Goal: Information Seeking & Learning: Learn about a topic

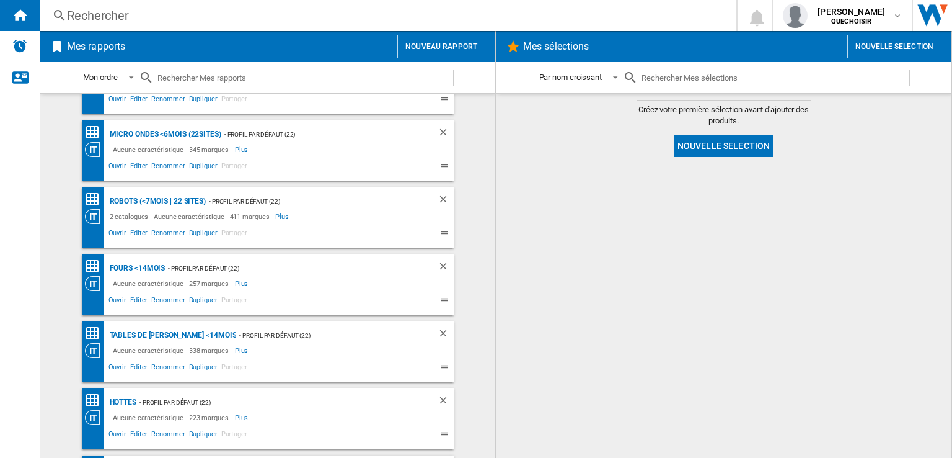
scroll to position [186, 0]
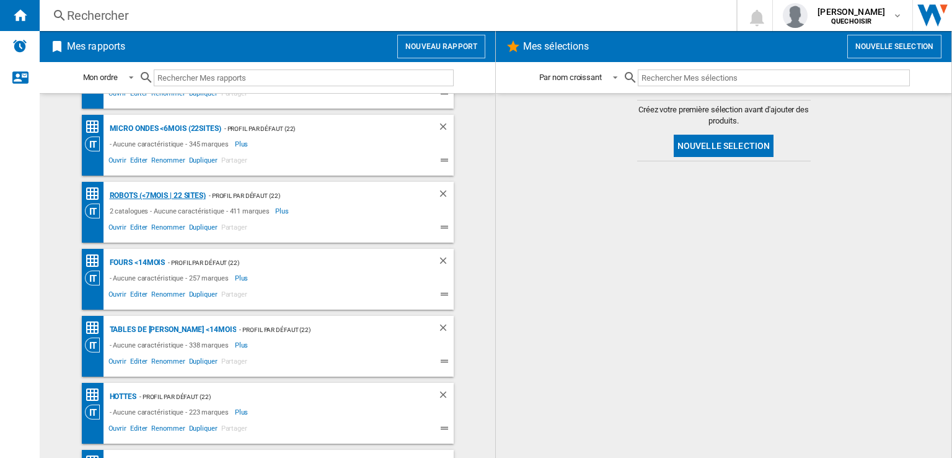
click at [158, 196] on div "Robots (<7mois | 22 sites)" at bounding box center [156, 196] width 99 height 16
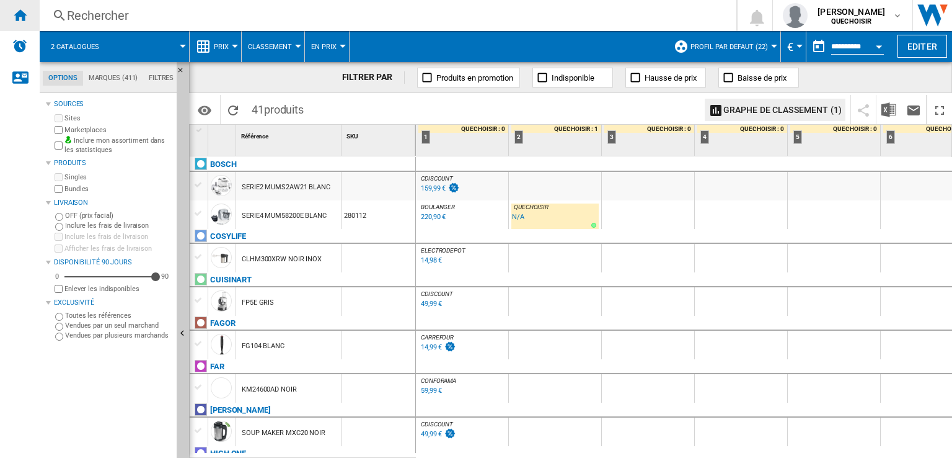
click at [17, 13] on ng-md-icon "Accueil" at bounding box center [19, 14] width 15 height 15
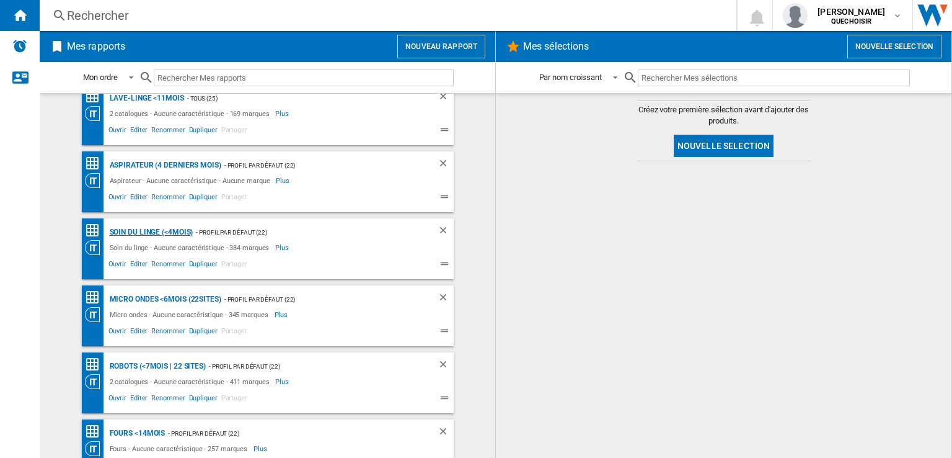
click at [147, 228] on div "Soin du linge (<4mois)" at bounding box center [150, 232] width 87 height 16
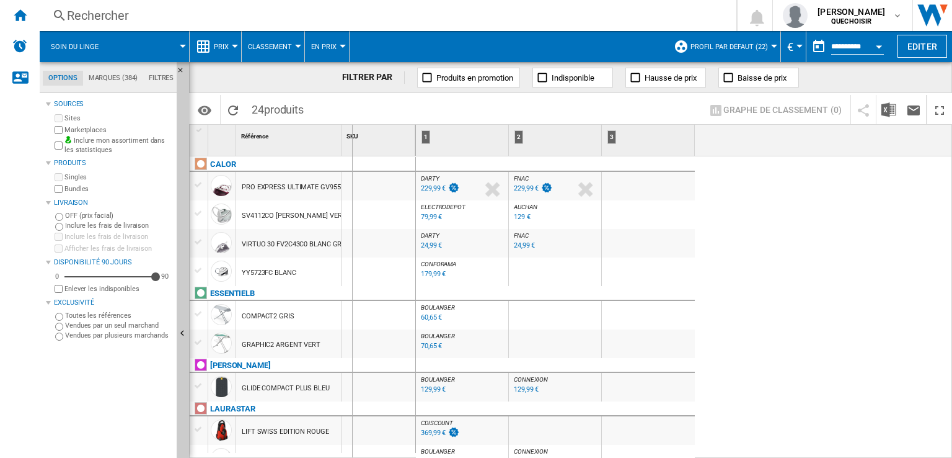
drag, startPoint x: 340, startPoint y: 150, endPoint x: 360, endPoint y: 150, distance: 19.8
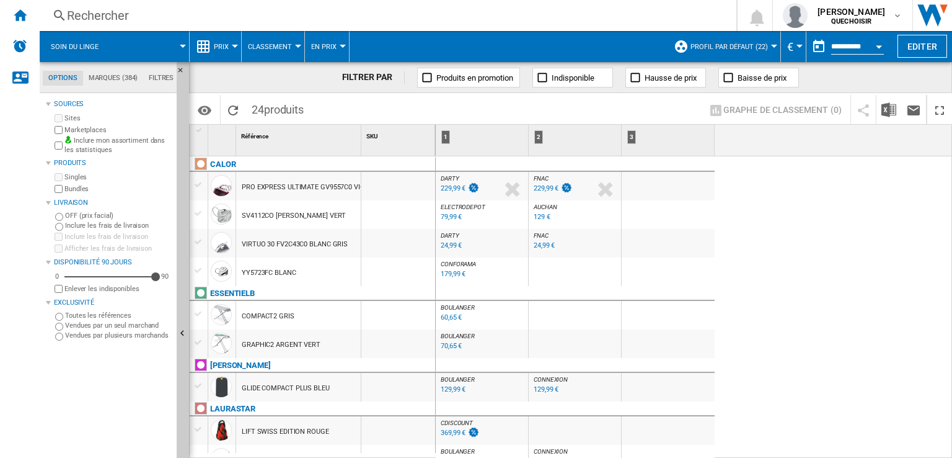
click at [458, 187] on div "229,99 €" at bounding box center [453, 188] width 25 height 8
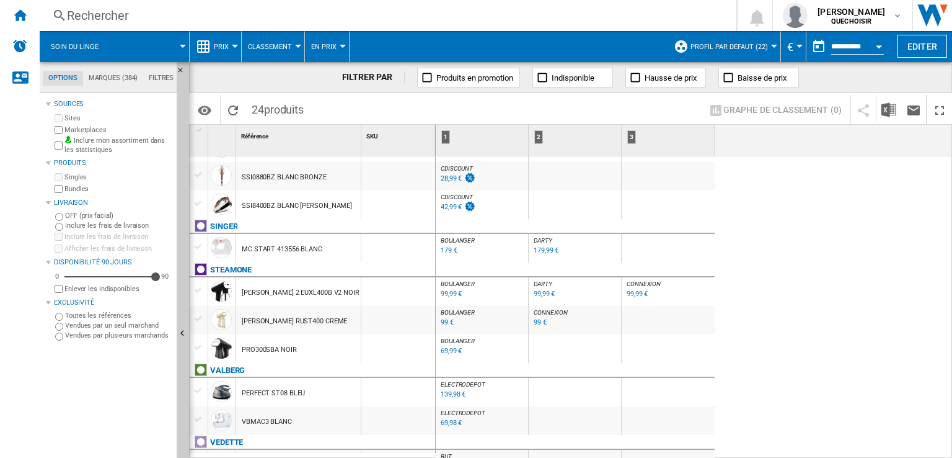
scroll to position [531, 0]
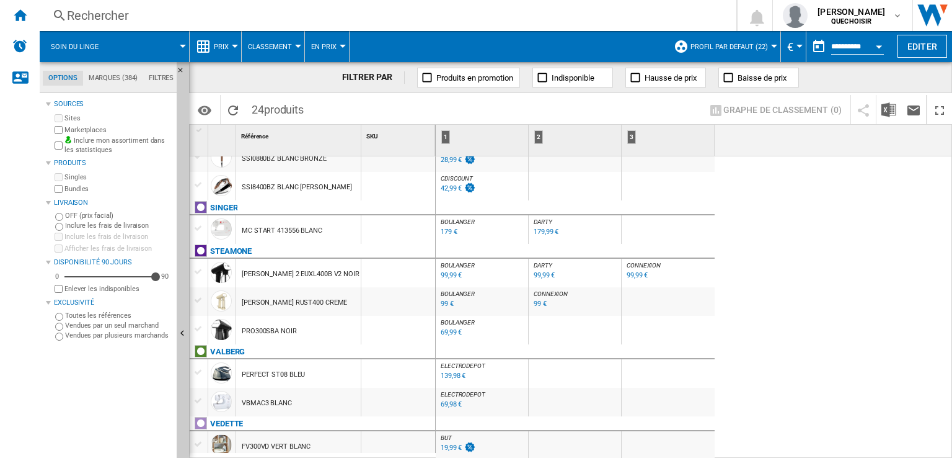
click at [453, 378] on div "139,98 €" at bounding box center [453, 375] width 25 height 8
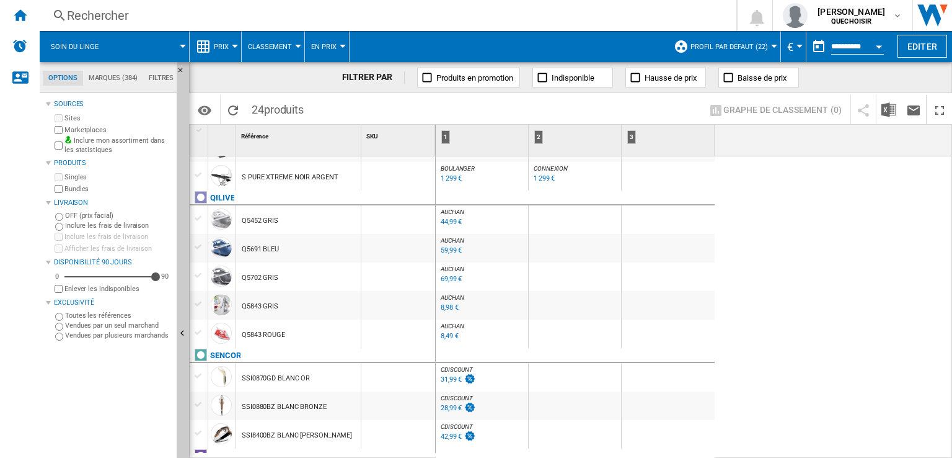
scroll to position [0, 0]
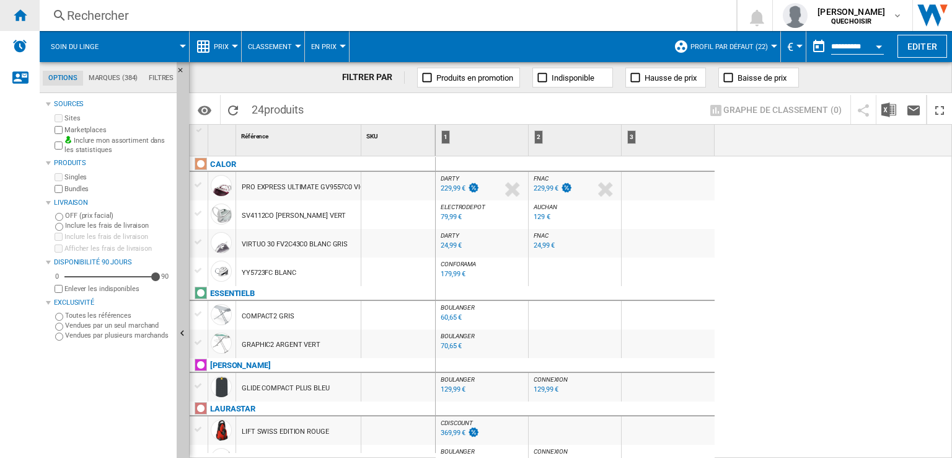
click at [30, 17] on div "Accueil" at bounding box center [20, 15] width 40 height 31
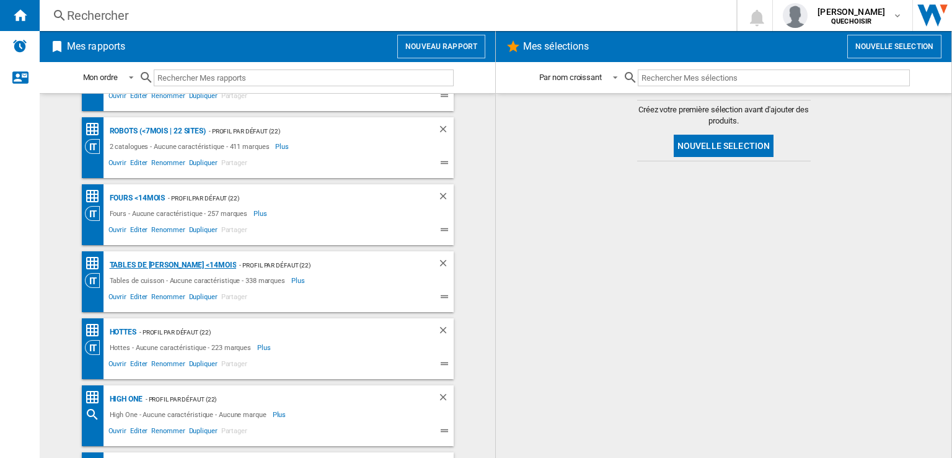
scroll to position [248, 0]
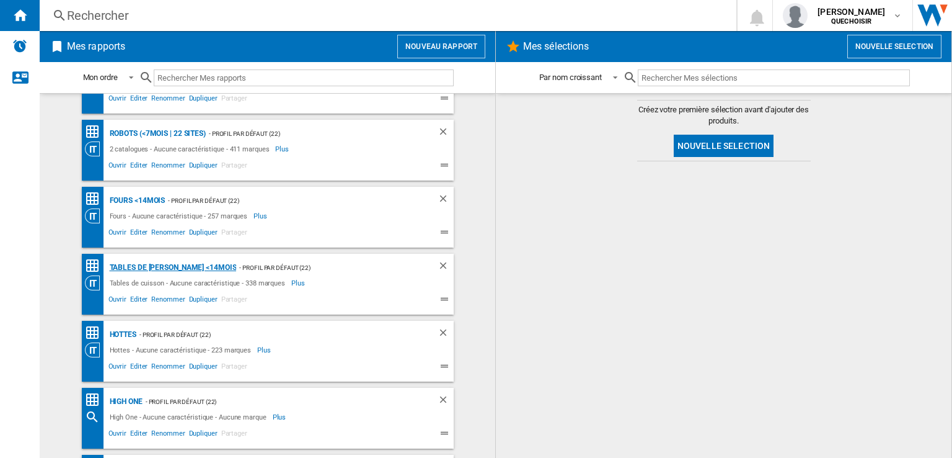
click at [128, 264] on div "Tables de [PERSON_NAME] <14mois" at bounding box center [172, 268] width 130 height 16
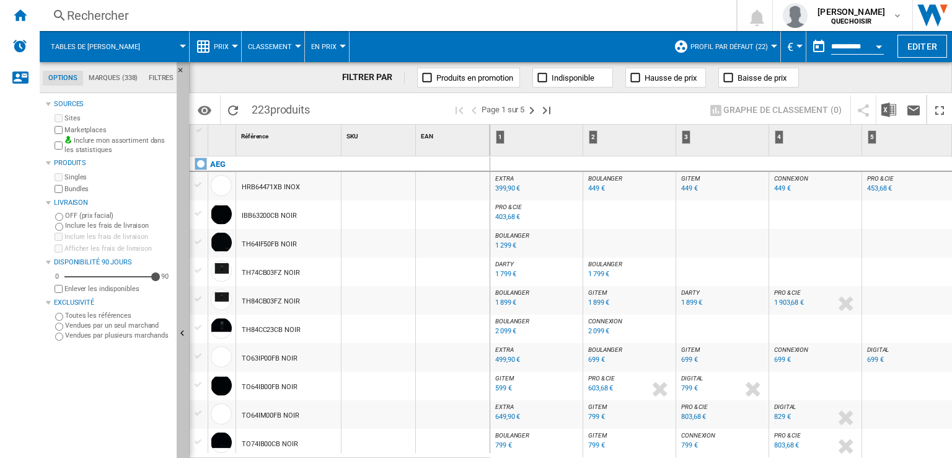
click at [181, 321] on button "Masquer" at bounding box center [183, 334] width 12 height 544
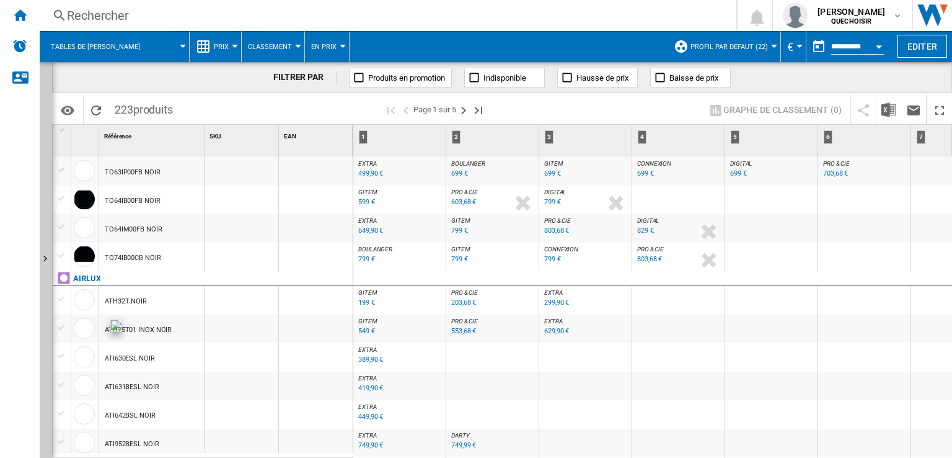
scroll to position [248, 0]
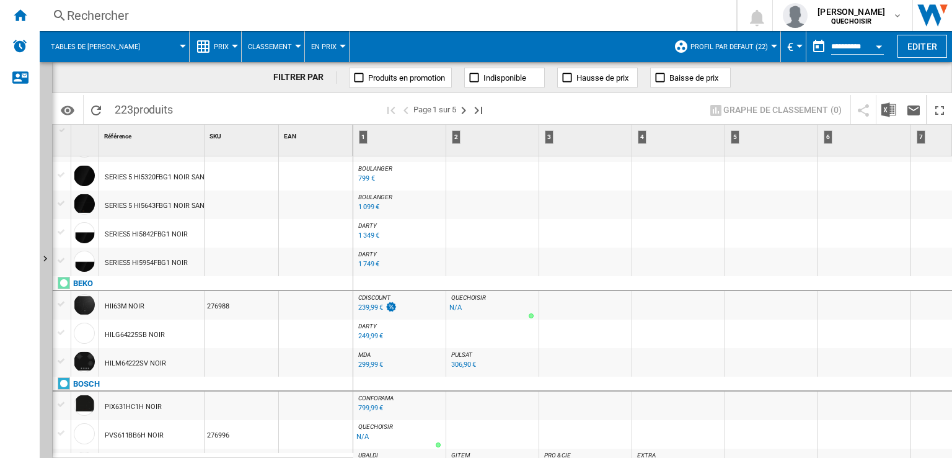
click at [371, 327] on span "DARTY" at bounding box center [367, 325] width 19 height 7
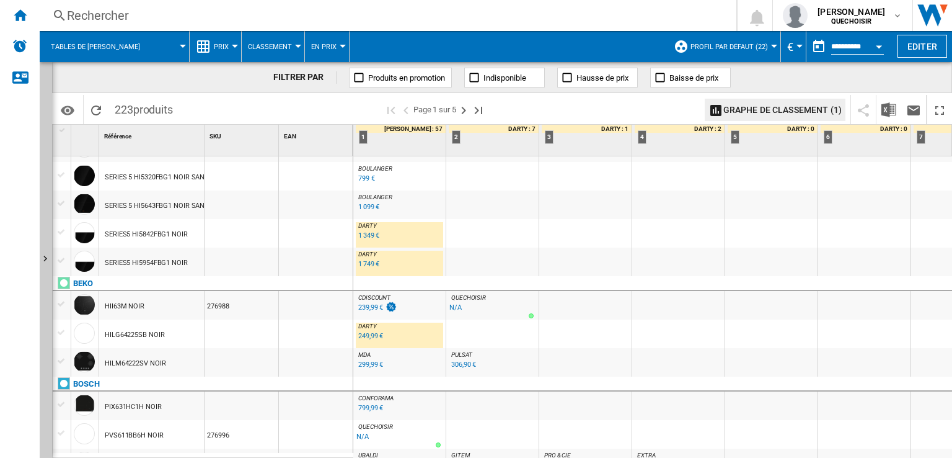
click at [133, 435] on div "PVS611BB6H NOIR" at bounding box center [134, 435] width 59 height 29
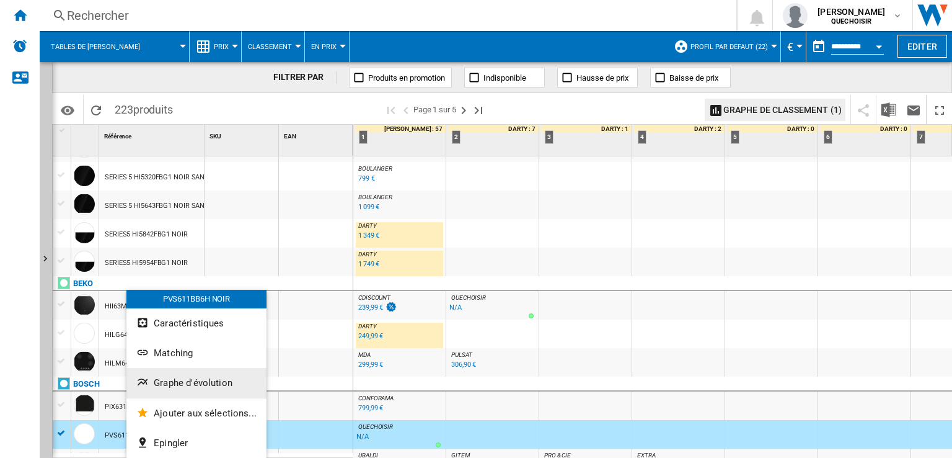
click at [179, 378] on span "Graphe d'évolution" at bounding box center [193, 382] width 79 height 11
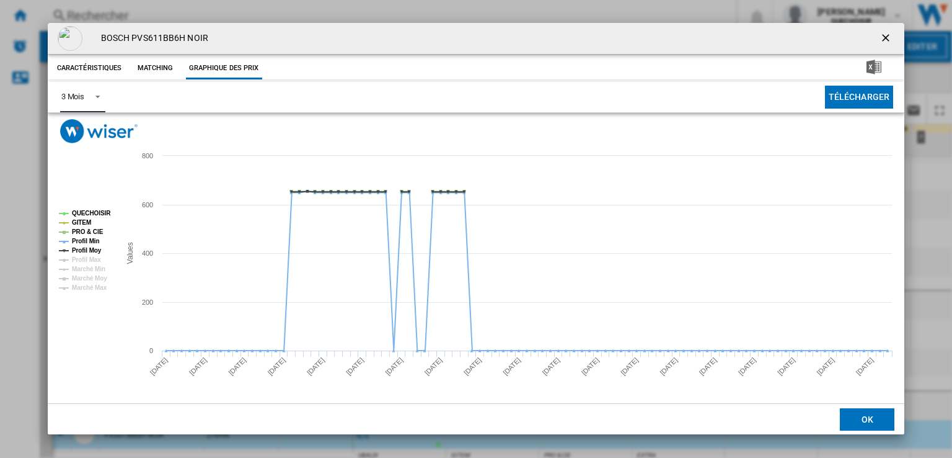
click at [69, 106] on md-select-value "3 Mois" at bounding box center [82, 97] width 45 height 30
click at [73, 138] on md-option "6 Mois" at bounding box center [93, 127] width 84 height 30
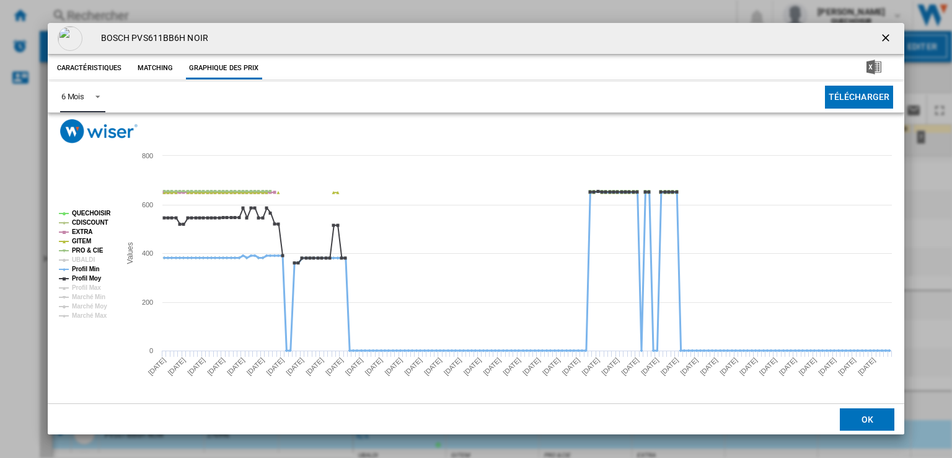
click at [91, 271] on tspan "Profil Min" at bounding box center [86, 268] width 28 height 7
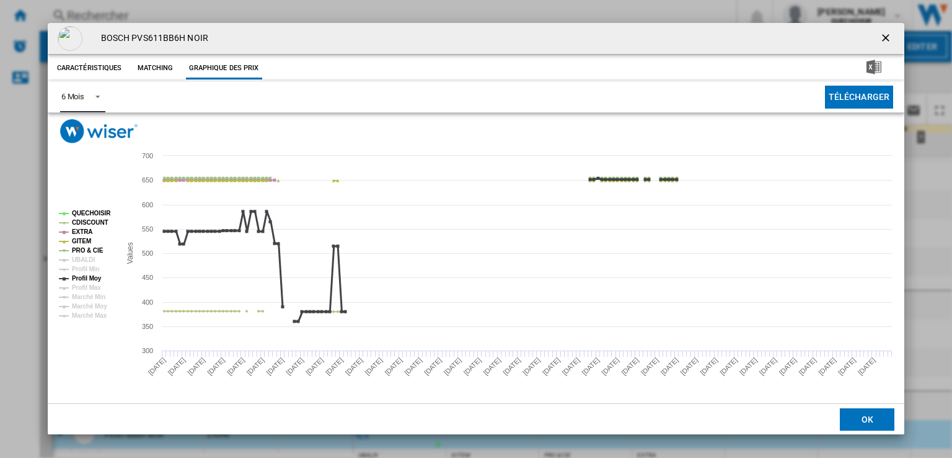
click at [91, 281] on tspan "Profil Moy" at bounding box center [87, 278] width 30 height 7
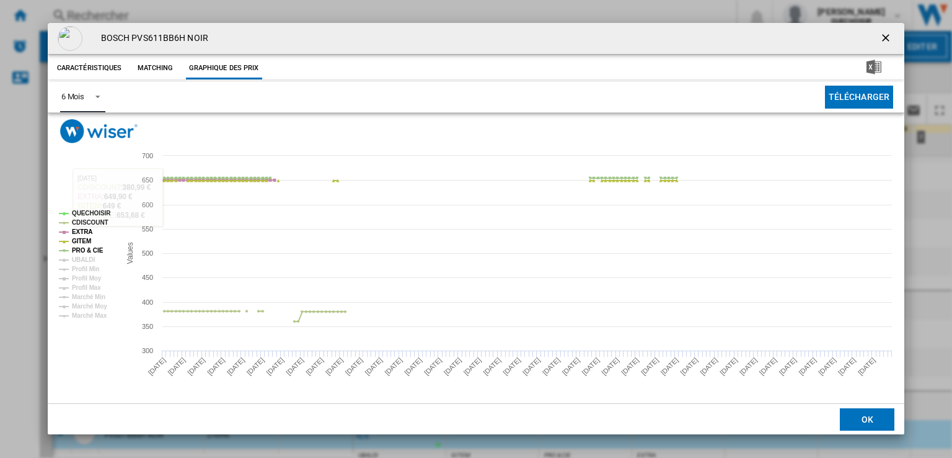
click at [79, 210] on tspan "QUECHOISIR" at bounding box center [91, 213] width 39 height 7
click at [87, 221] on tspan "CDISCOUNT" at bounding box center [90, 222] width 37 height 7
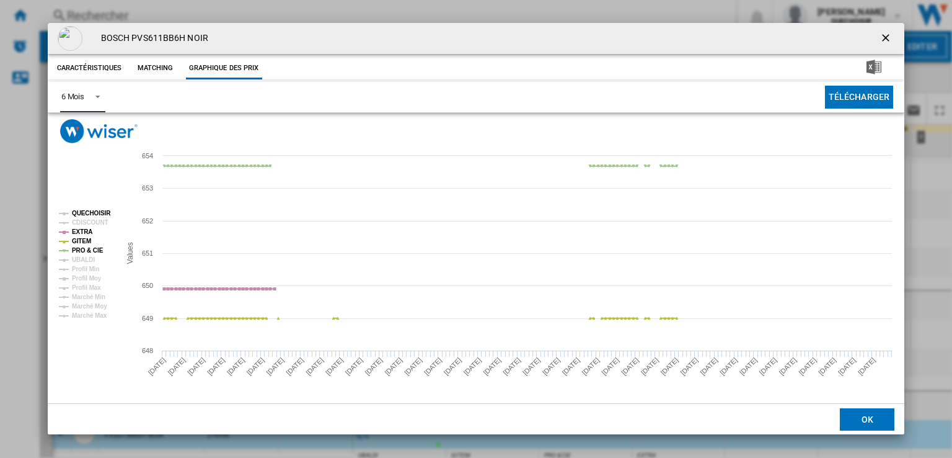
click at [87, 211] on tspan "QUECHOISIR" at bounding box center [91, 213] width 39 height 7
click at [104, 223] on tspan "CDISCOUNT" at bounding box center [90, 222] width 37 height 7
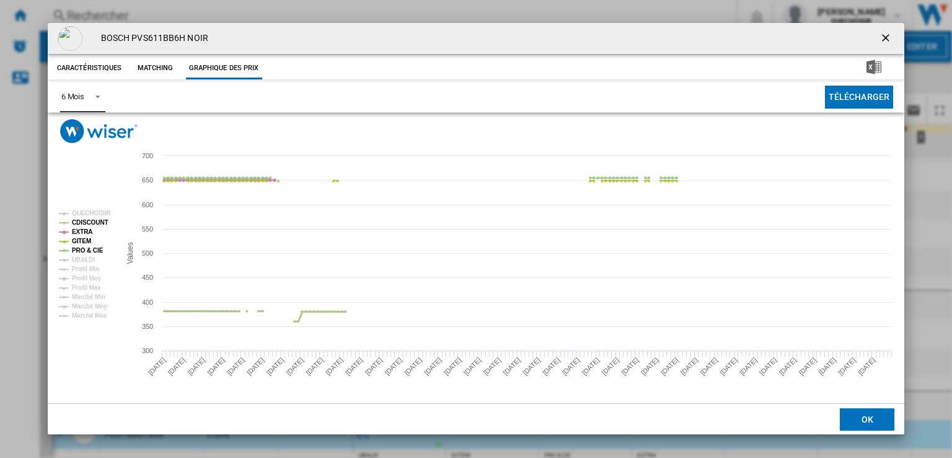
click at [104, 223] on tspan "CDISCOUNT" at bounding box center [90, 222] width 37 height 7
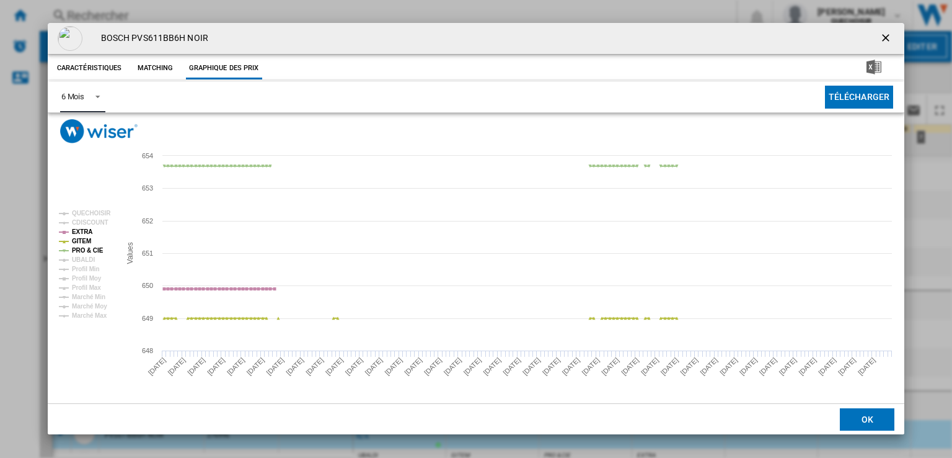
click at [104, 223] on tspan "CDISCOUNT" at bounding box center [90, 222] width 37 height 7
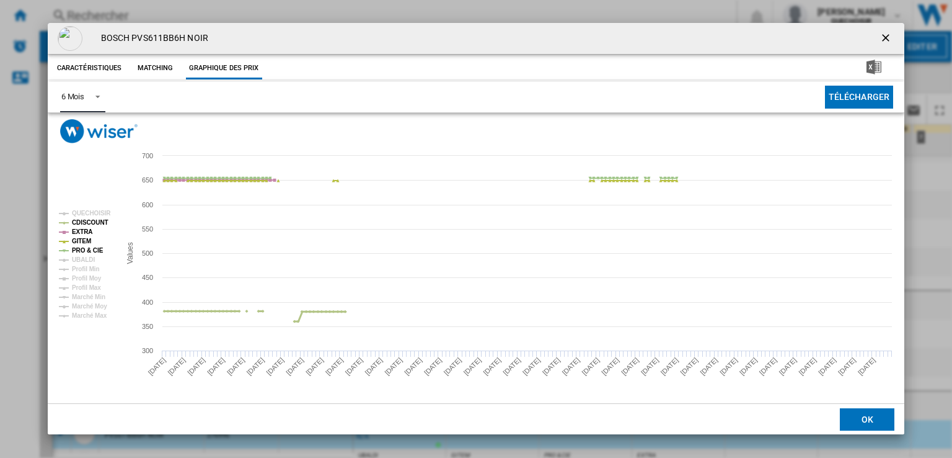
click at [104, 223] on tspan "CDISCOUNT" at bounding box center [90, 222] width 37 height 7
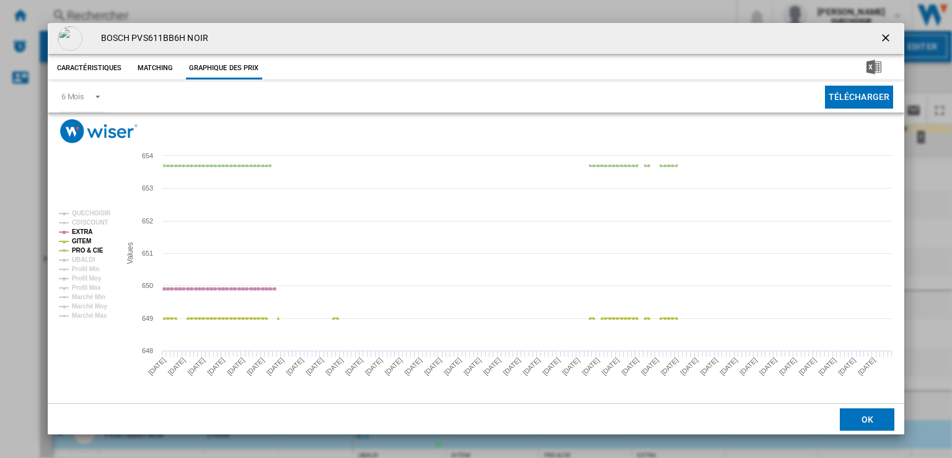
click at [887, 38] on ng-md-icon "getI18NText('BUTTONS.CLOSE_DIALOG')" at bounding box center [887, 39] width 15 height 15
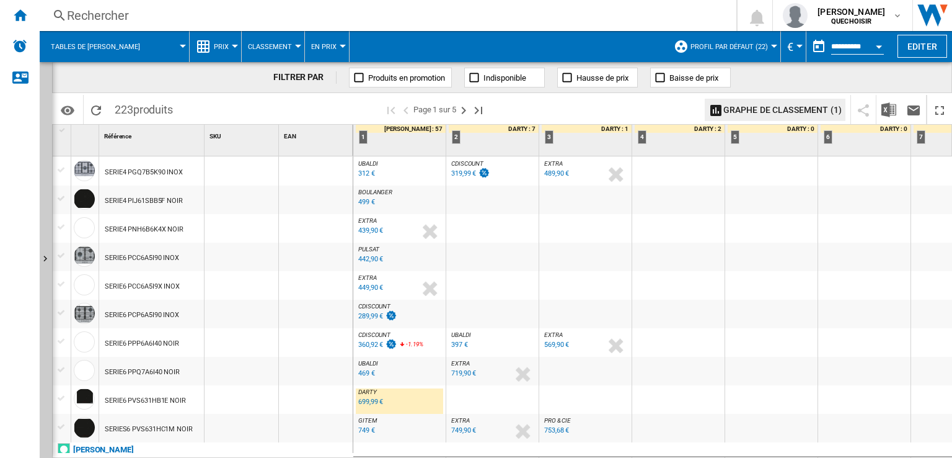
scroll to position [1235, 0]
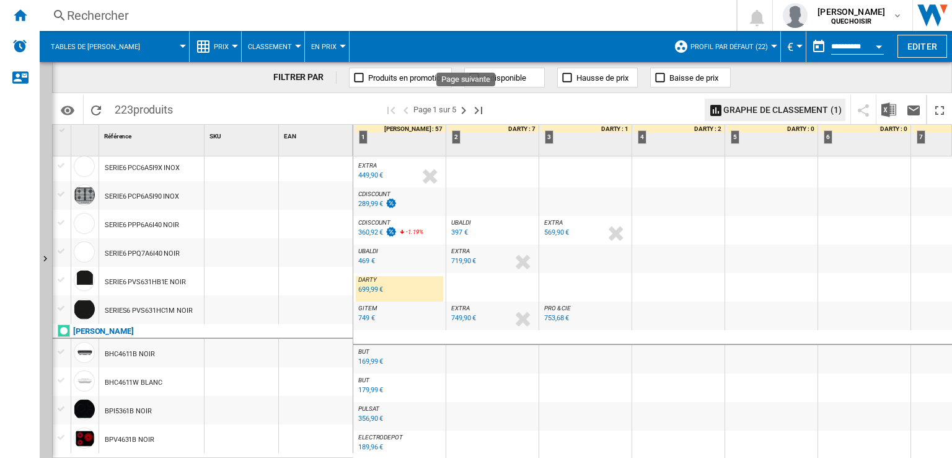
click at [464, 104] on ng-md-icon "Page suivante" at bounding box center [463, 110] width 15 height 15
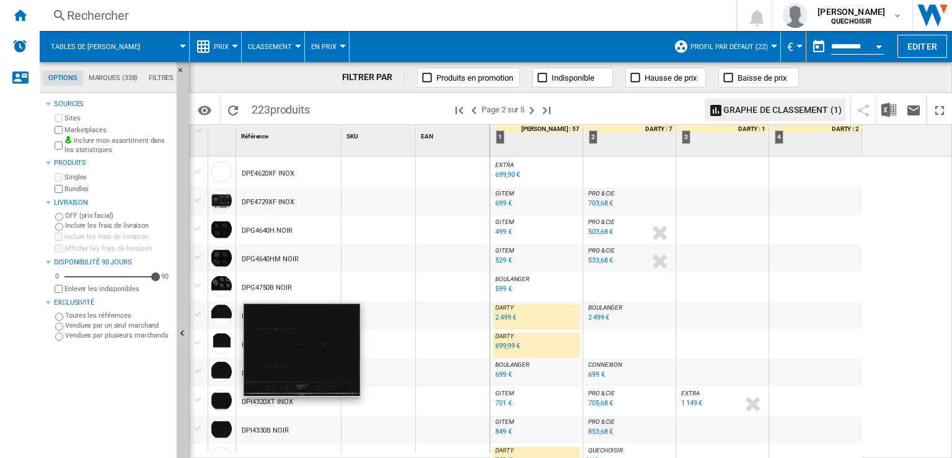
scroll to position [620, 0]
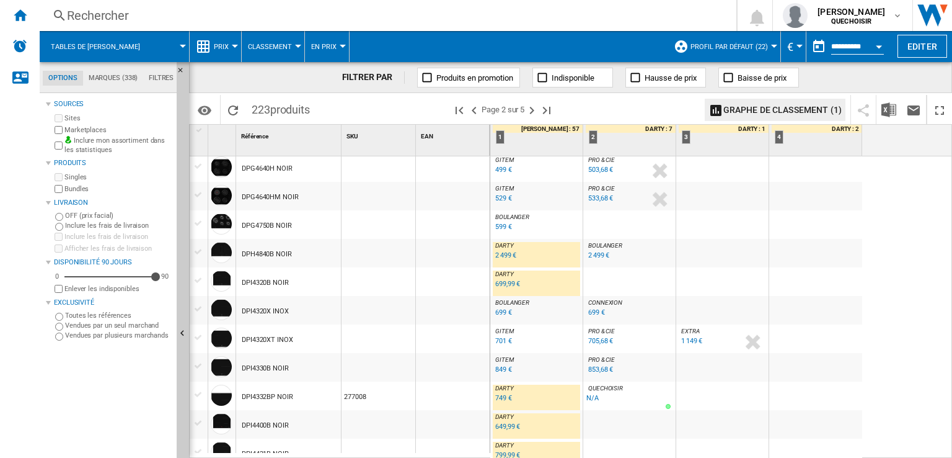
click at [501, 255] on div "2 499 €" at bounding box center [505, 255] width 21 height 8
